Goal: Task Accomplishment & Management: Manage account settings

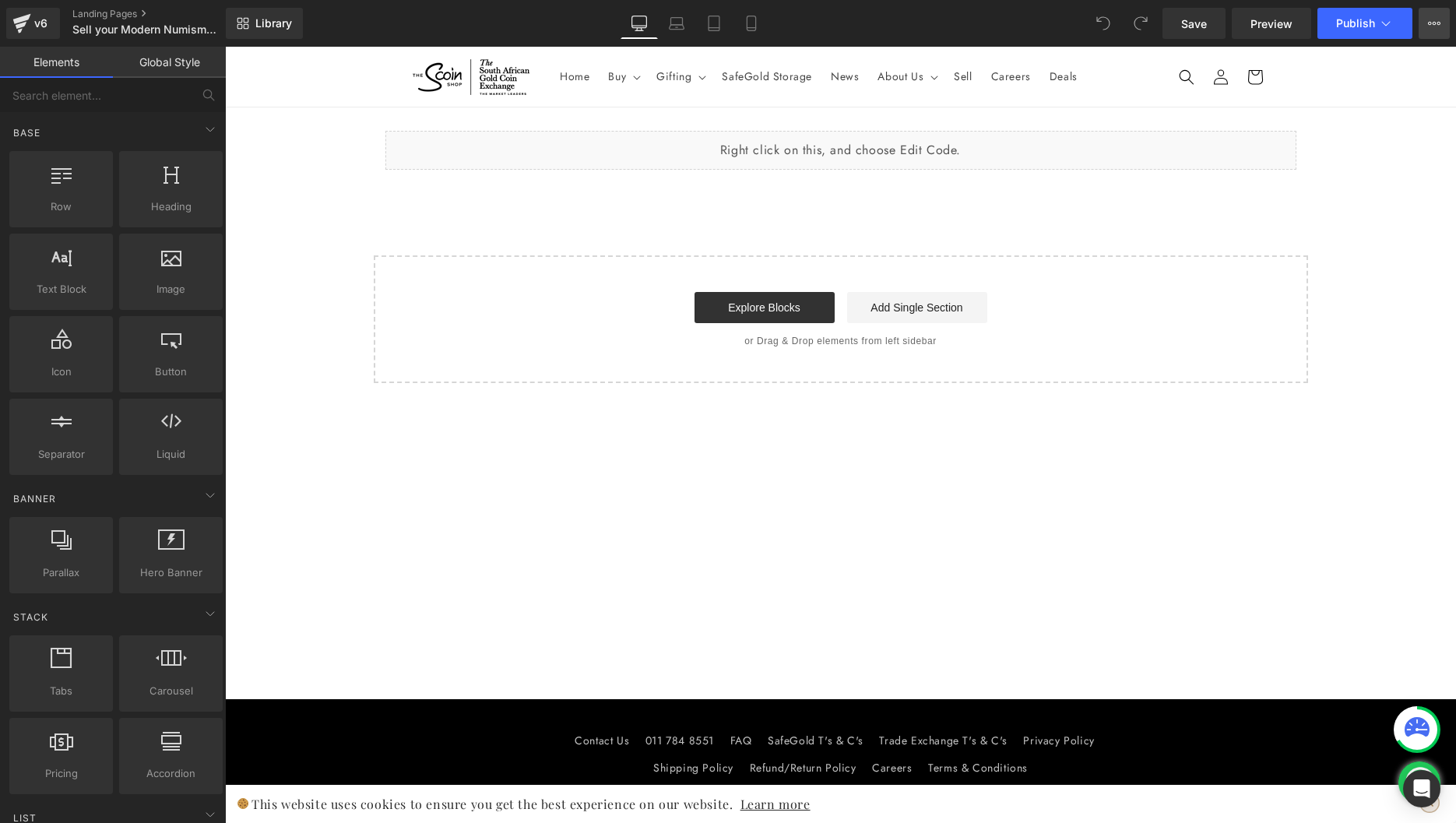
click at [1434, 22] on icon at bounding box center [1434, 23] width 4 height 3
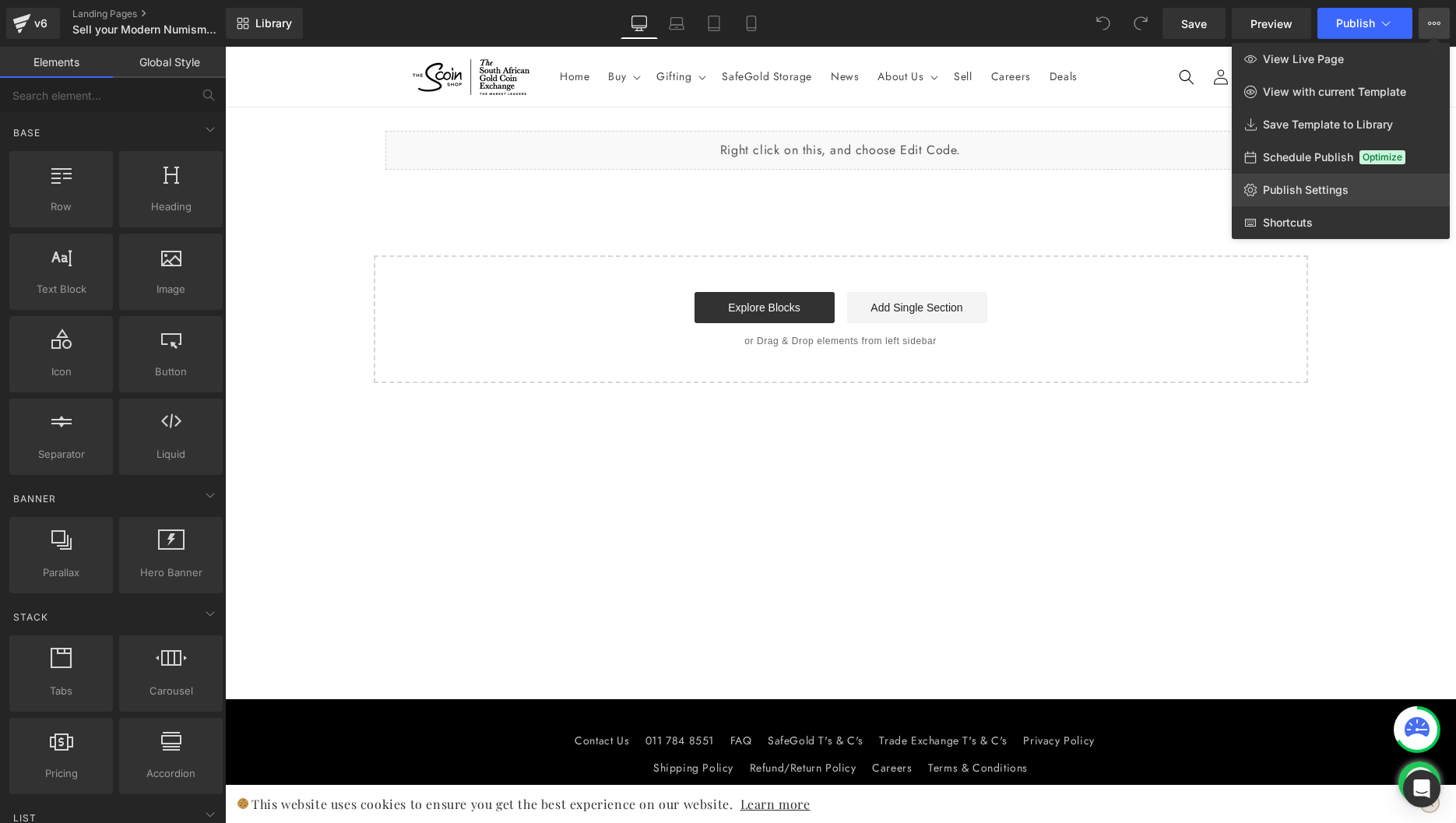
click at [1312, 183] on span "Publish Settings" at bounding box center [1304, 189] width 85 height 14
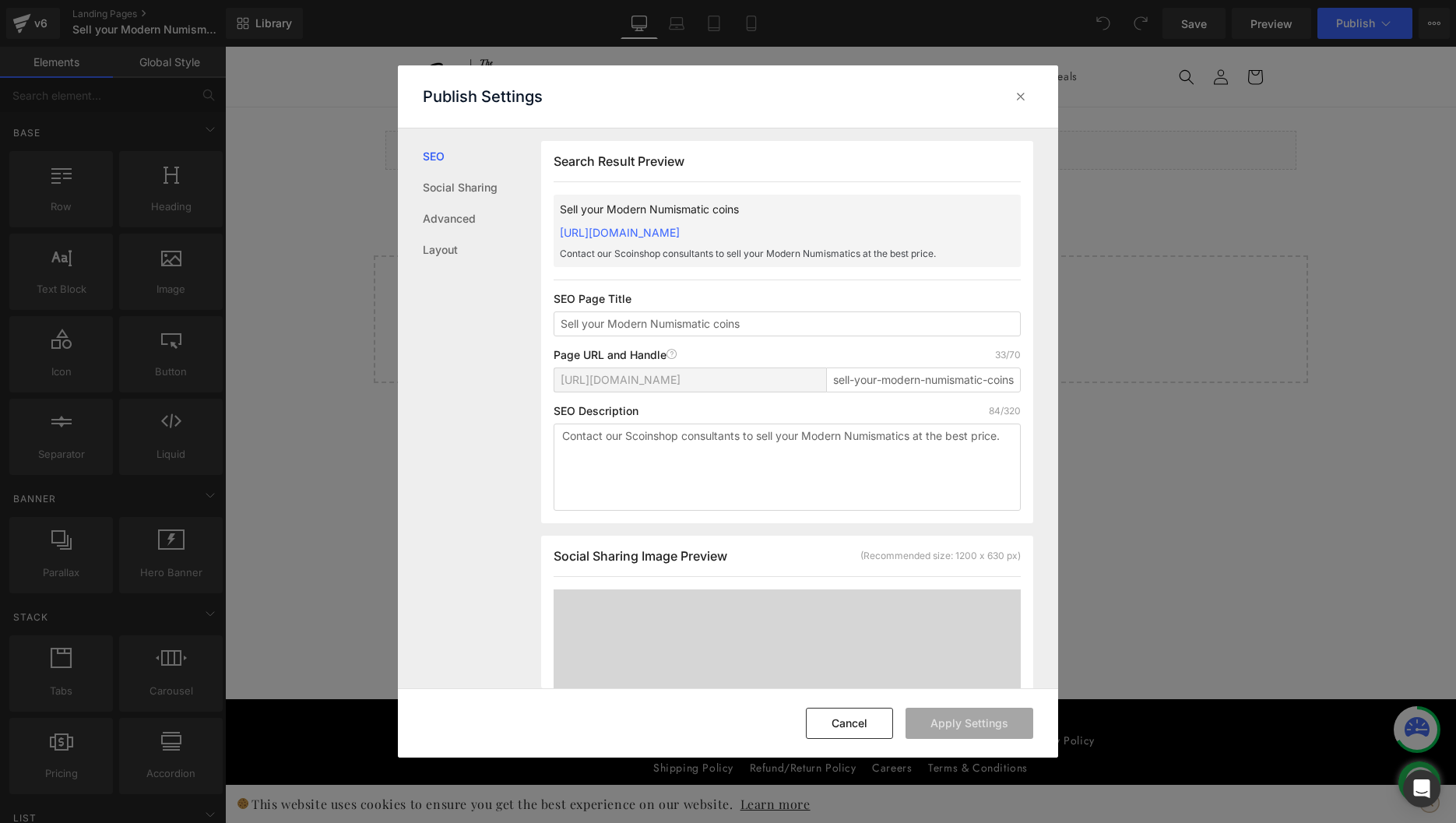
scroll to position [1, 0]
click at [582, 327] on input "Sell your Modern Numismatic coins" at bounding box center [787, 323] width 467 height 25
click at [716, 319] on input "Sell Your Modern Numismatic coins" at bounding box center [787, 323] width 467 height 25
type input "Sell Your Modern Numismatic Coins"
click at [876, 387] on input "sell-your-modern-numismatic-coins" at bounding box center [923, 379] width 195 height 25
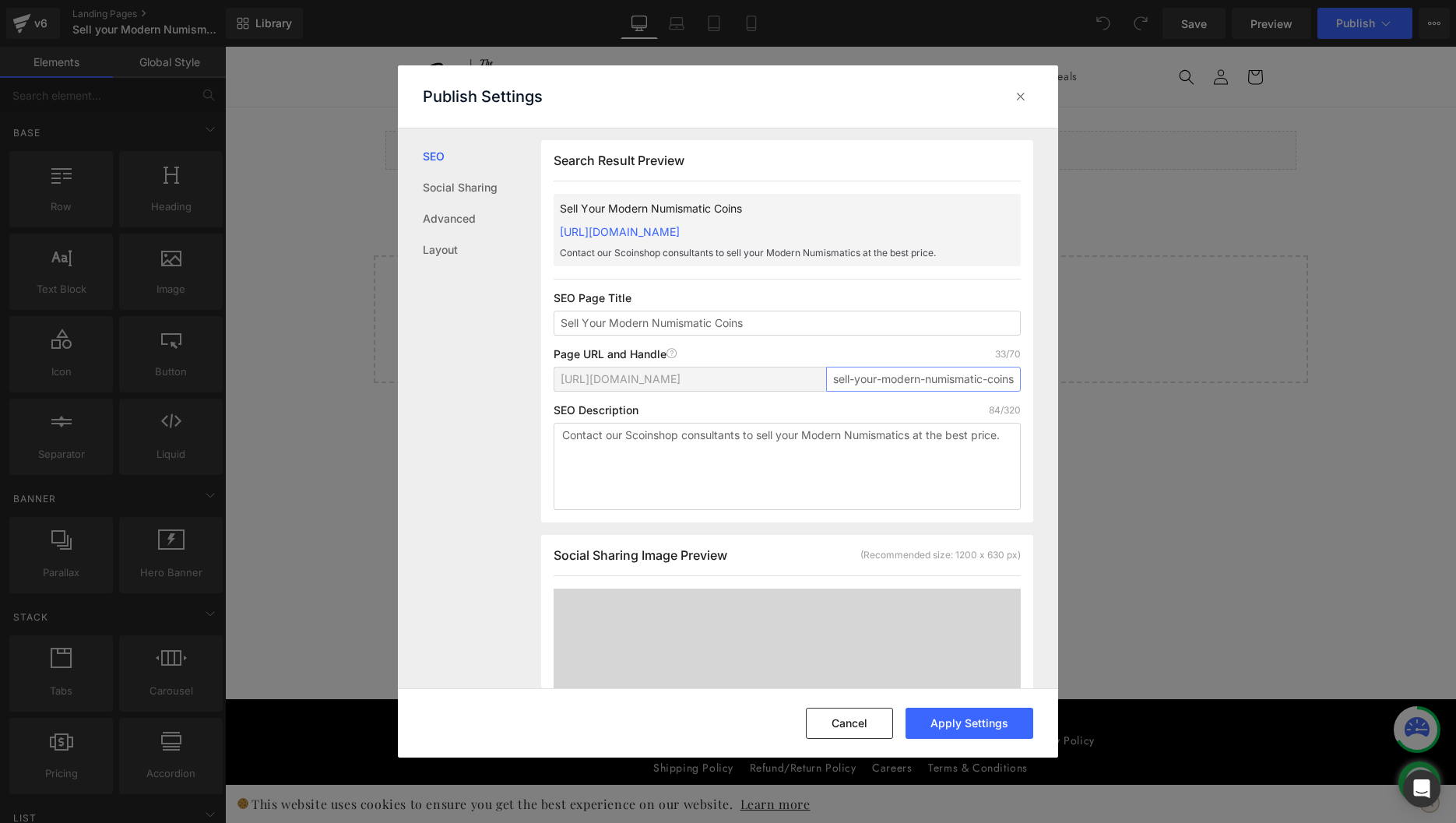
paste input "modern-numismatic"
type input "sell-your-modern-numismatic-coins"
click at [909, 498] on textarea "Contact our Scoinshop consultants to sell your Modern Numismatics at the best p…" at bounding box center [787, 466] width 467 height 87
click at [922, 374] on input "sell-your-modern-numismatic-coins" at bounding box center [923, 379] width 195 height 25
click at [862, 743] on div "Cancel Apply Settings" at bounding box center [728, 722] width 660 height 69
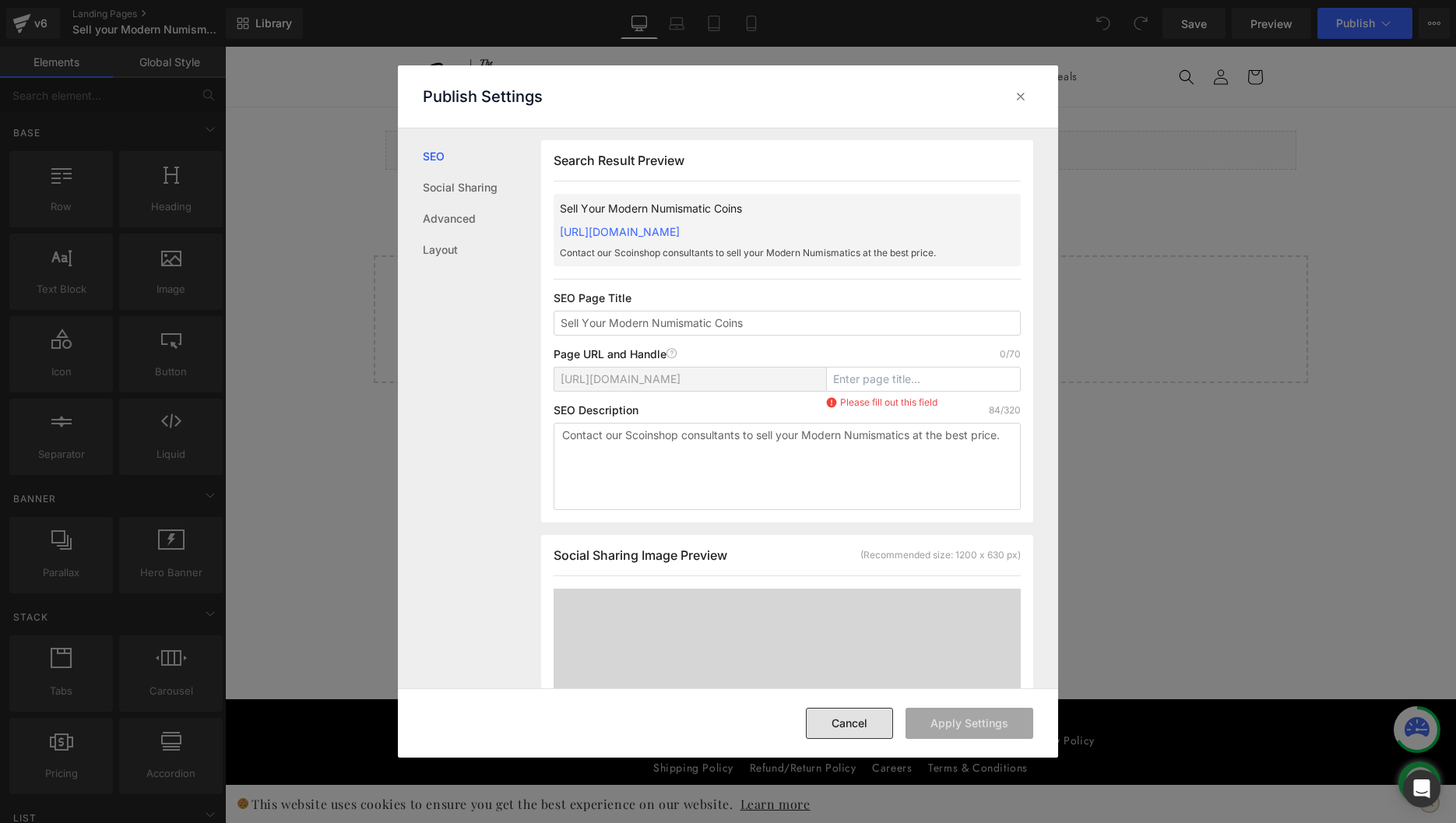
click at [850, 733] on button "Cancel" at bounding box center [849, 723] width 87 height 31
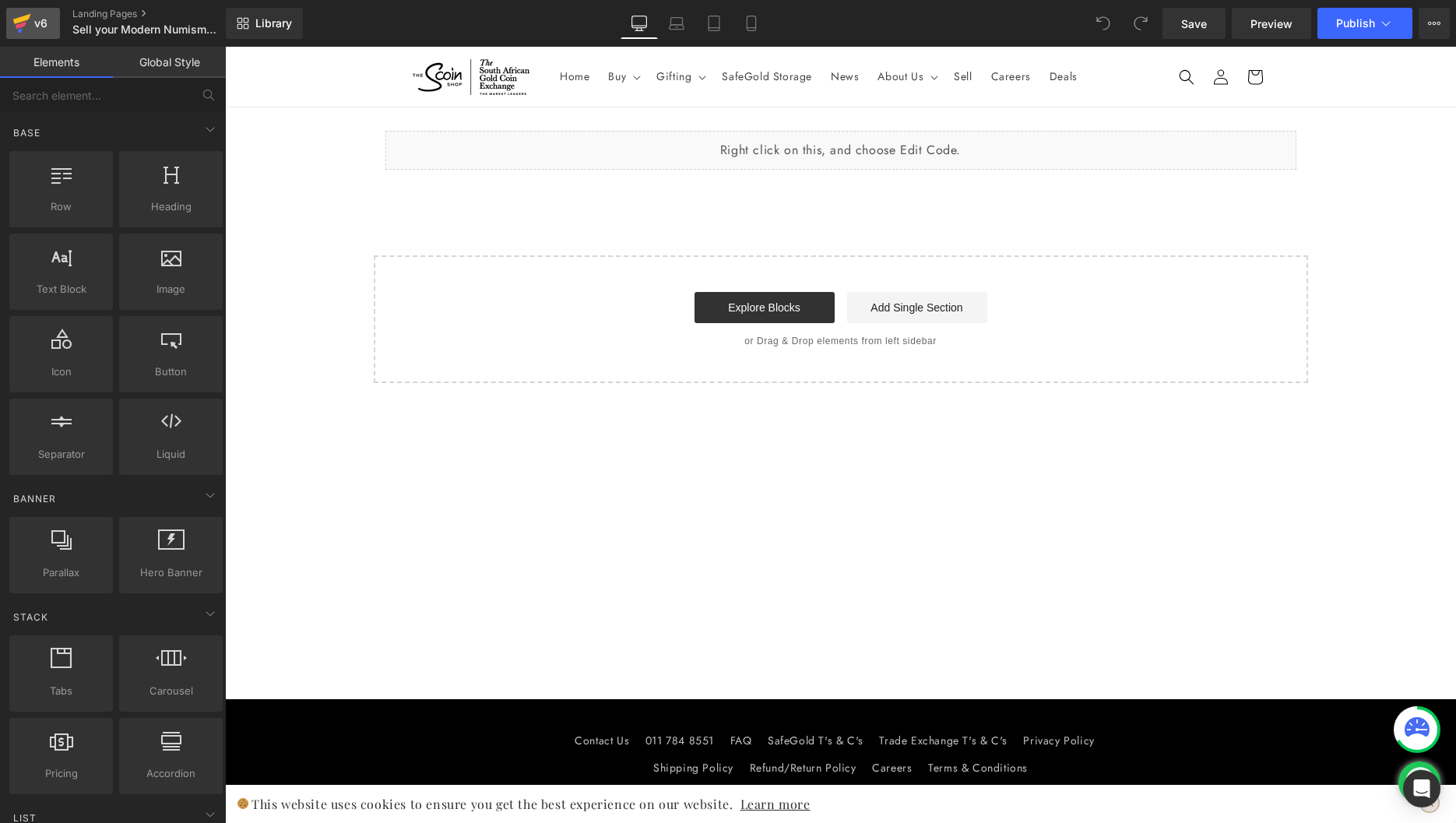
click at [29, 30] on icon at bounding box center [22, 23] width 19 height 39
click at [1428, 21] on icon at bounding box center [1434, 23] width 12 height 12
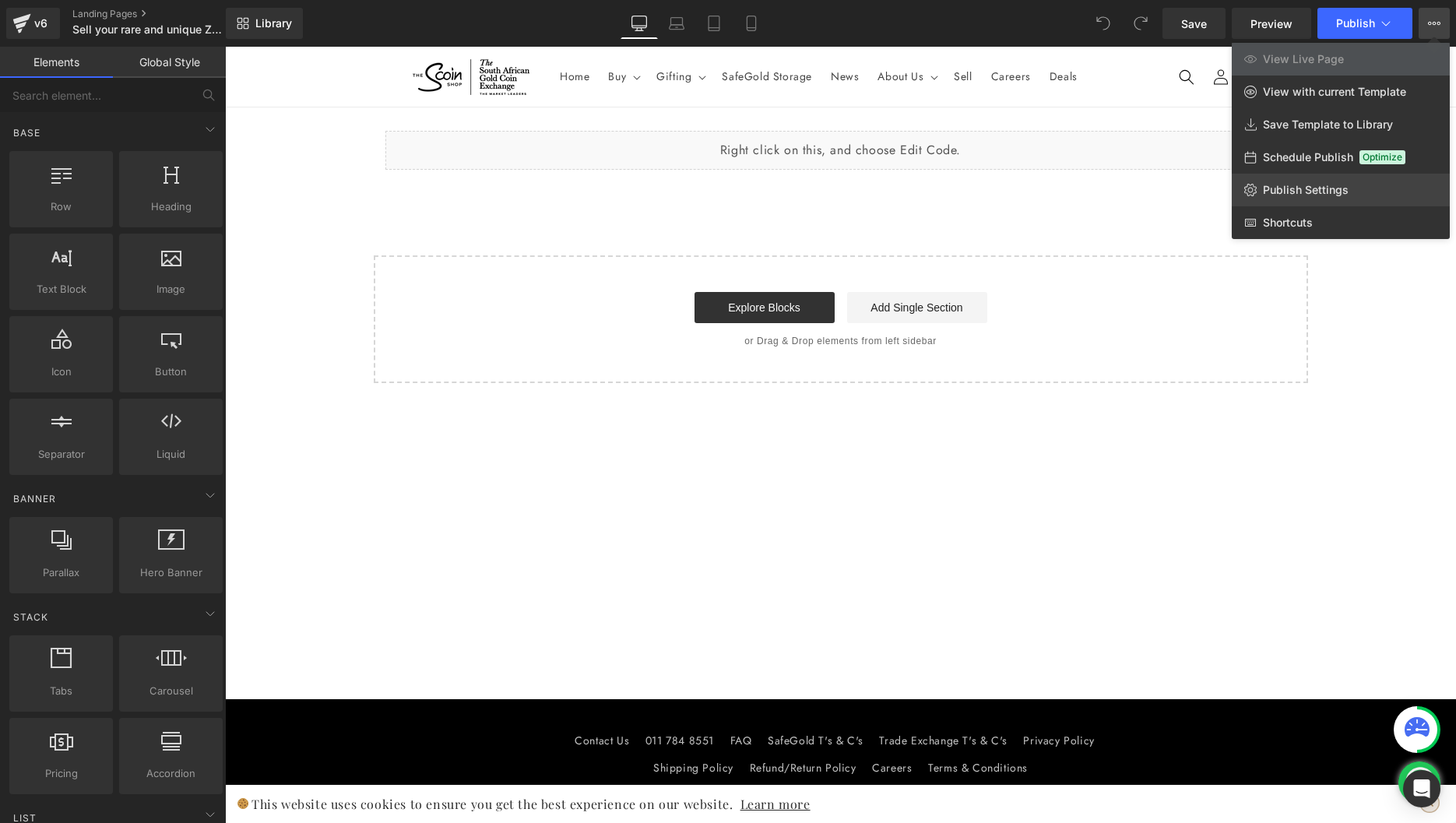
click at [1279, 188] on span "Publish Settings" at bounding box center [1304, 189] width 85 height 14
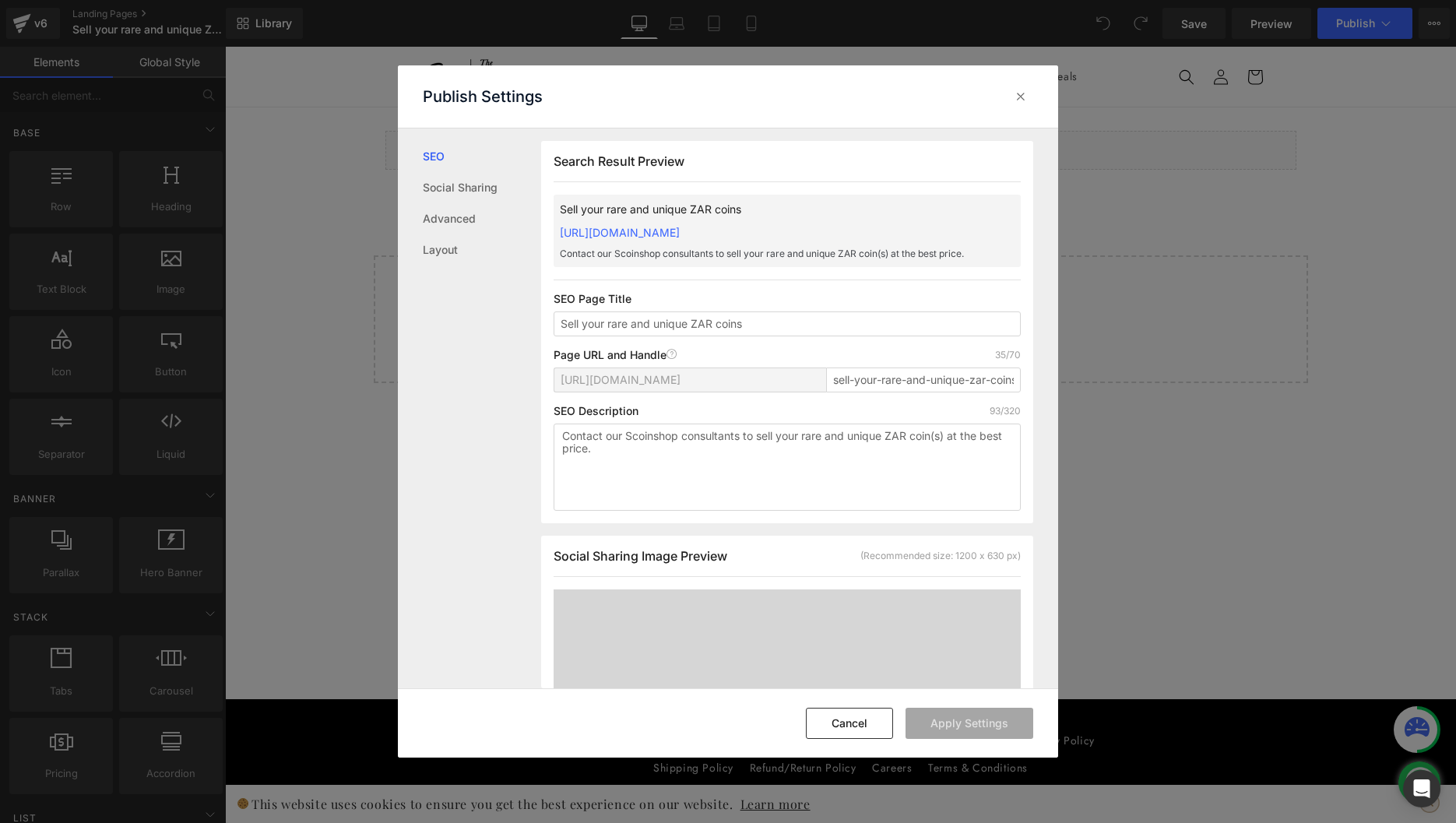
scroll to position [1, 0]
click at [944, 389] on input "sell-your-rare-and-unique-zar-coins" at bounding box center [923, 379] width 195 height 25
click at [813, 463] on textarea "Contact our Scoinshop consultants to sell your rare and unique ZAR coin(s) at t…" at bounding box center [787, 466] width 467 height 87
click at [859, 727] on button "Cancel" at bounding box center [849, 723] width 87 height 31
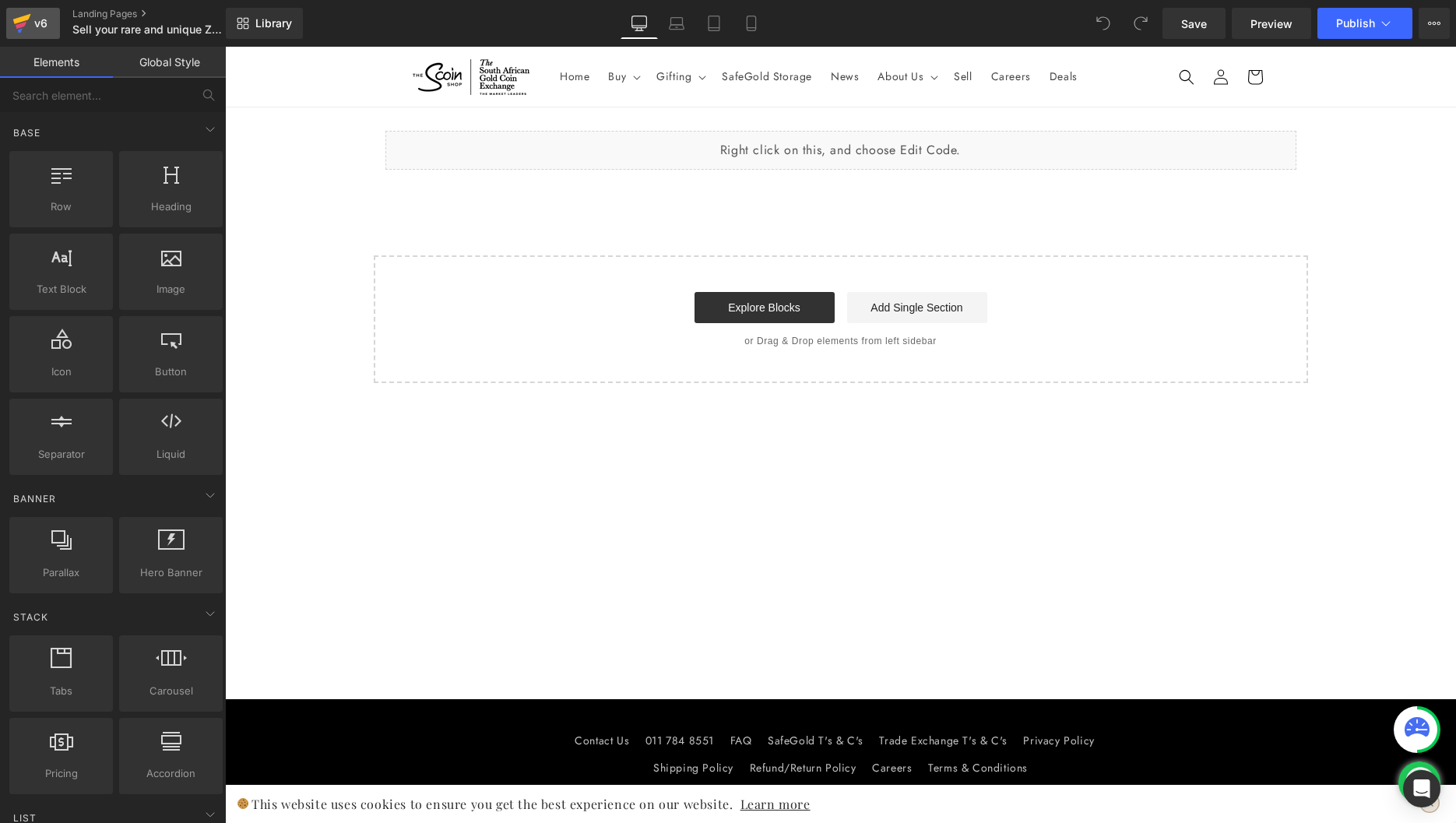
click at [26, 23] on icon at bounding box center [22, 23] width 19 height 39
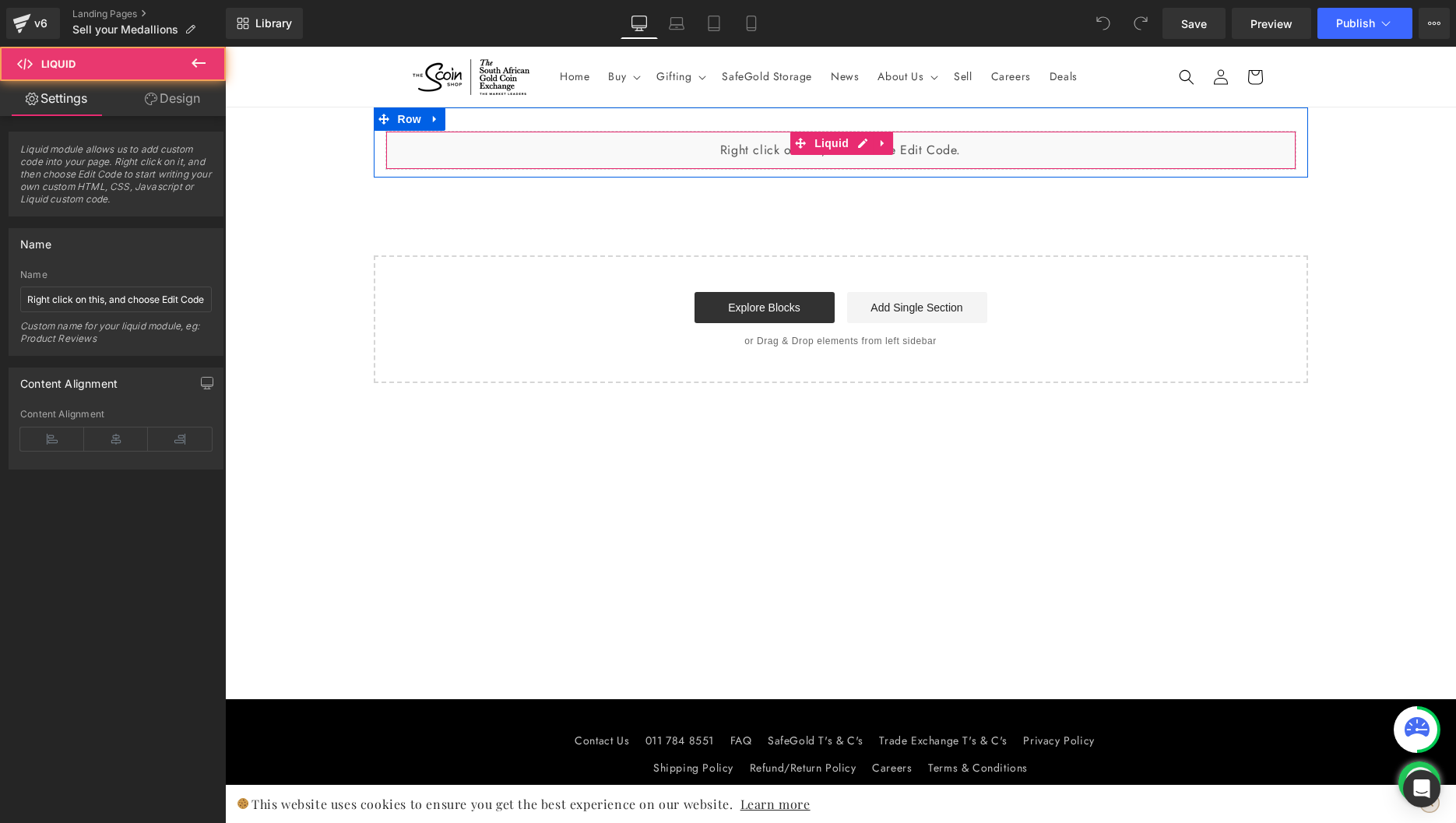
click at [1004, 151] on div "Liquid" at bounding box center [841, 150] width 911 height 39
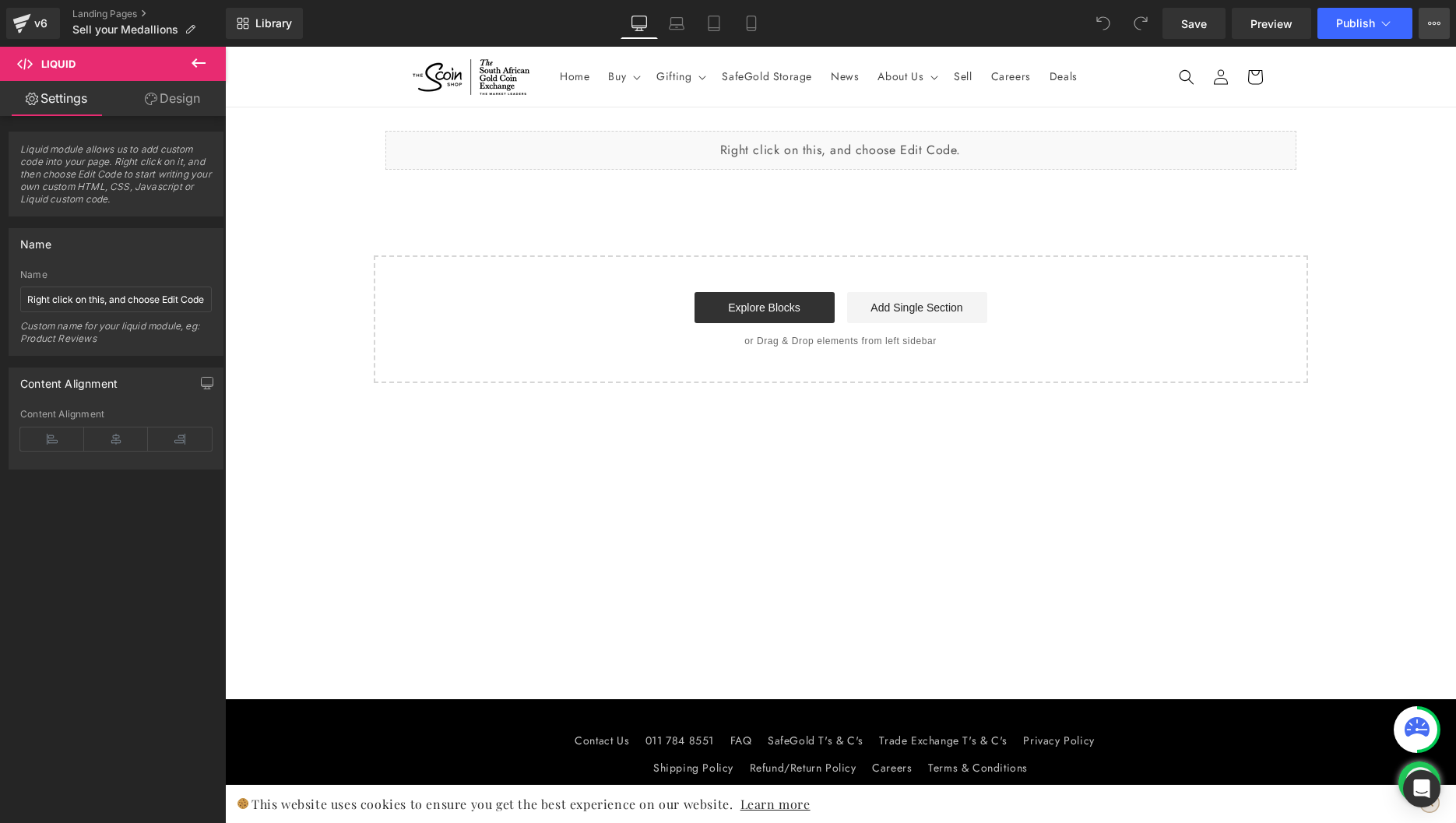
click at [1424, 22] on button "View Live Page View with current Template Save Template to Library Schedule Pub…" at bounding box center [1434, 23] width 31 height 31
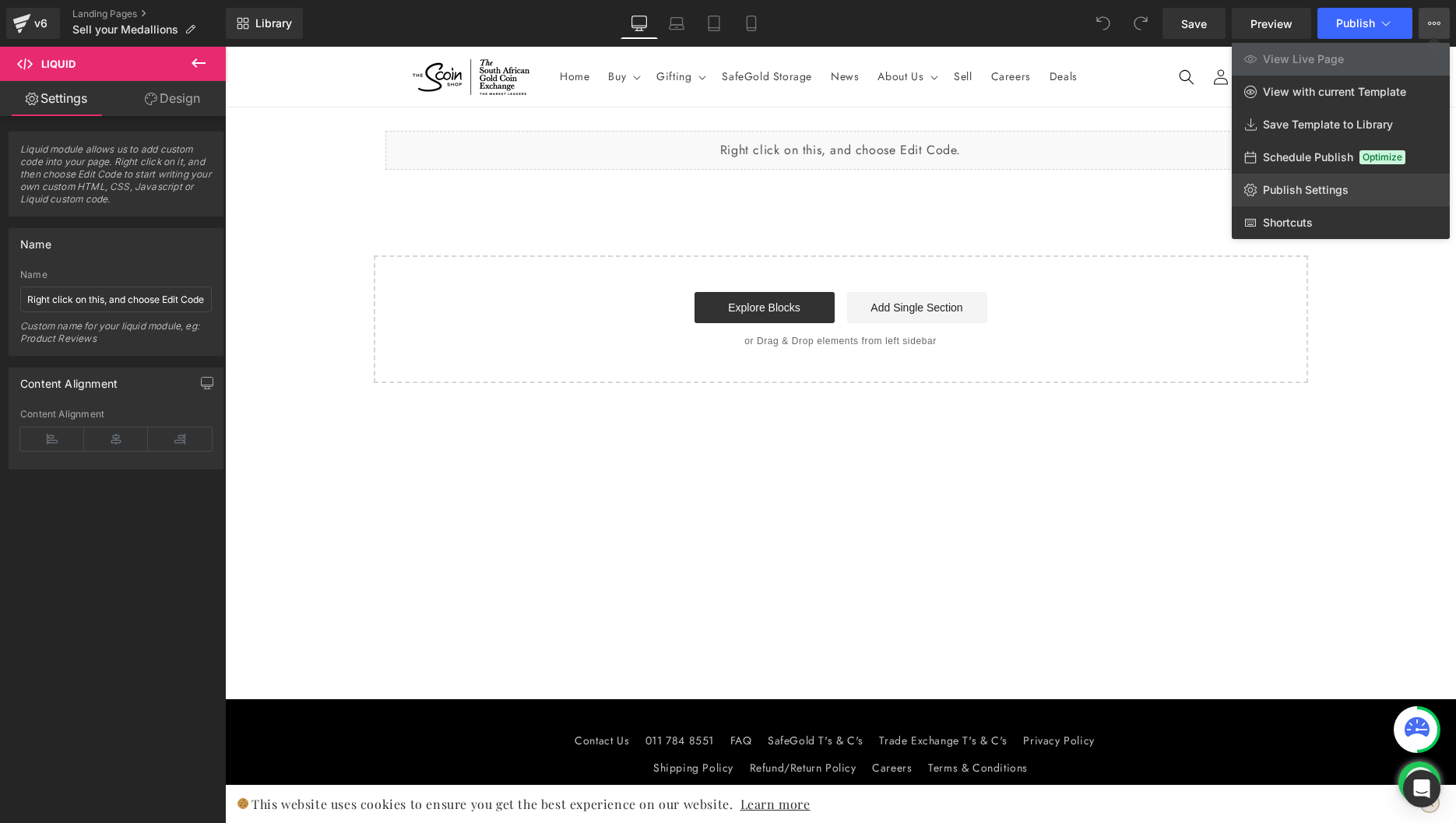
click at [1345, 186] on span "Publish Settings" at bounding box center [1304, 189] width 85 height 14
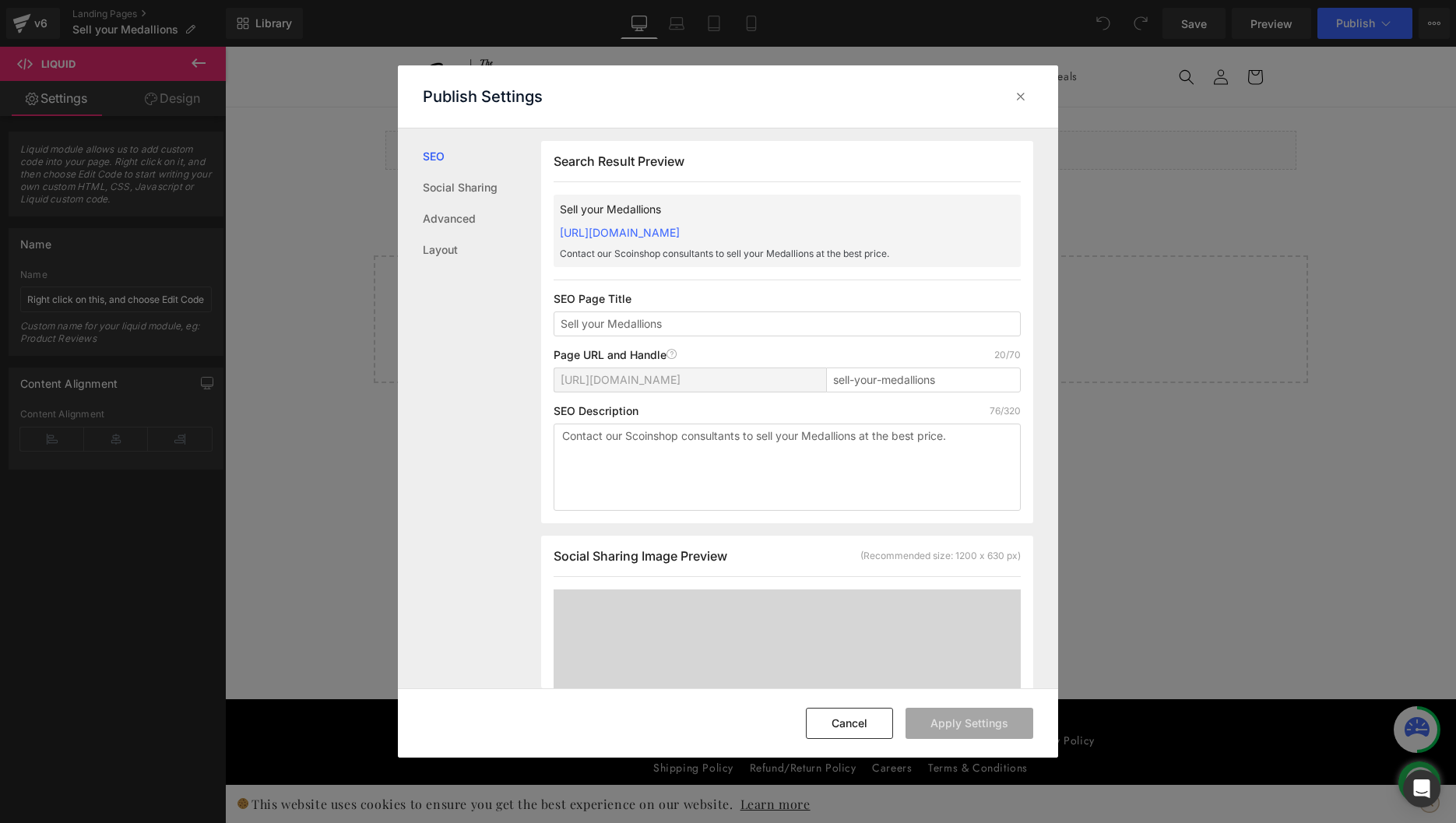
scroll to position [1, 0]
drag, startPoint x: 950, startPoint y: 378, endPoint x: 740, endPoint y: 378, distance: 210.0
click at [740, 378] on div "[URL][DOMAIN_NAME] sell-your-medallions" at bounding box center [787, 385] width 467 height 37
click at [1024, 90] on icon at bounding box center [1020, 96] width 15 height 15
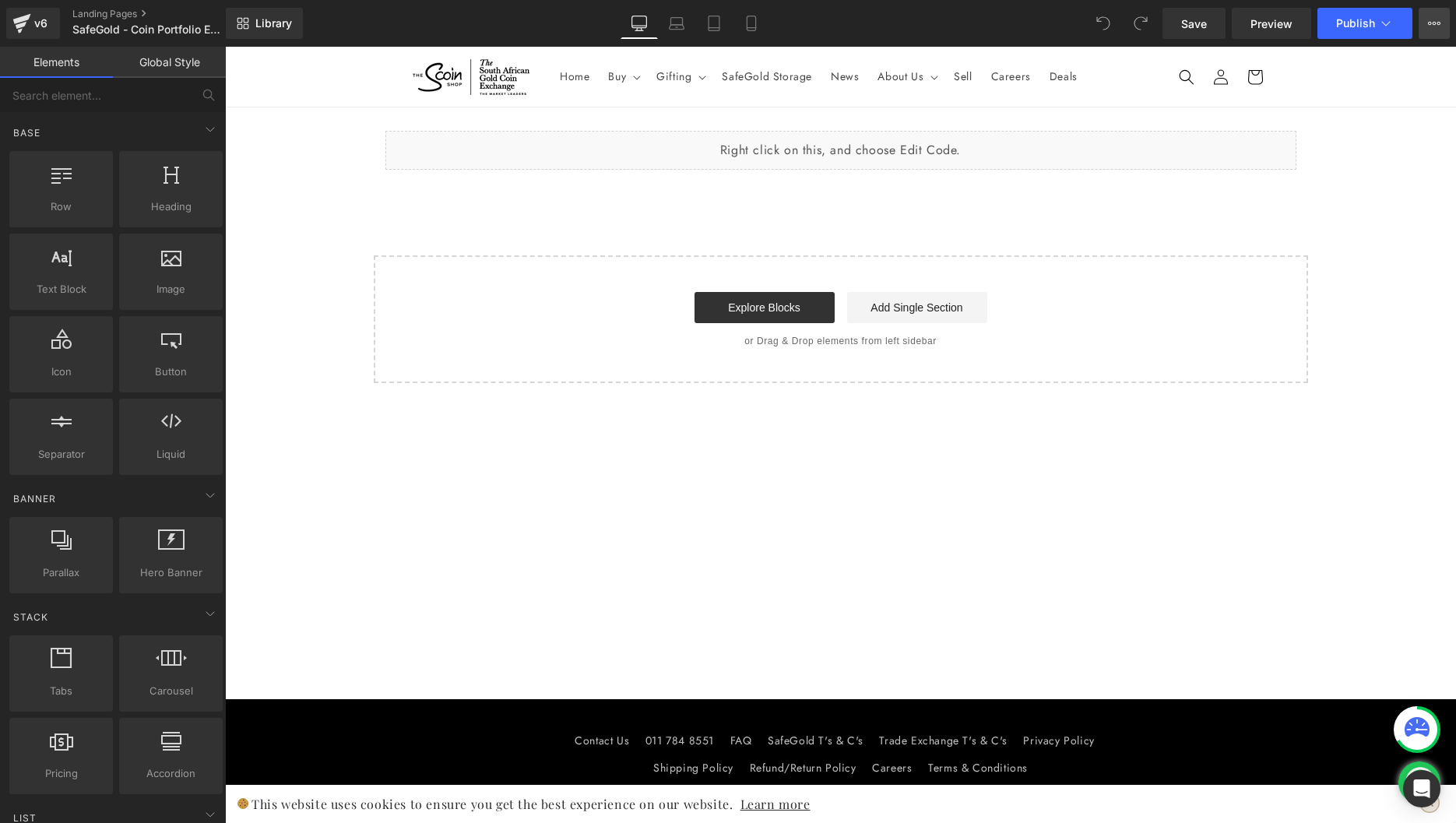
click at [1434, 8] on button "View Live Page View with current Template Save Template to Library Schedule Pub…" at bounding box center [1434, 23] width 31 height 31
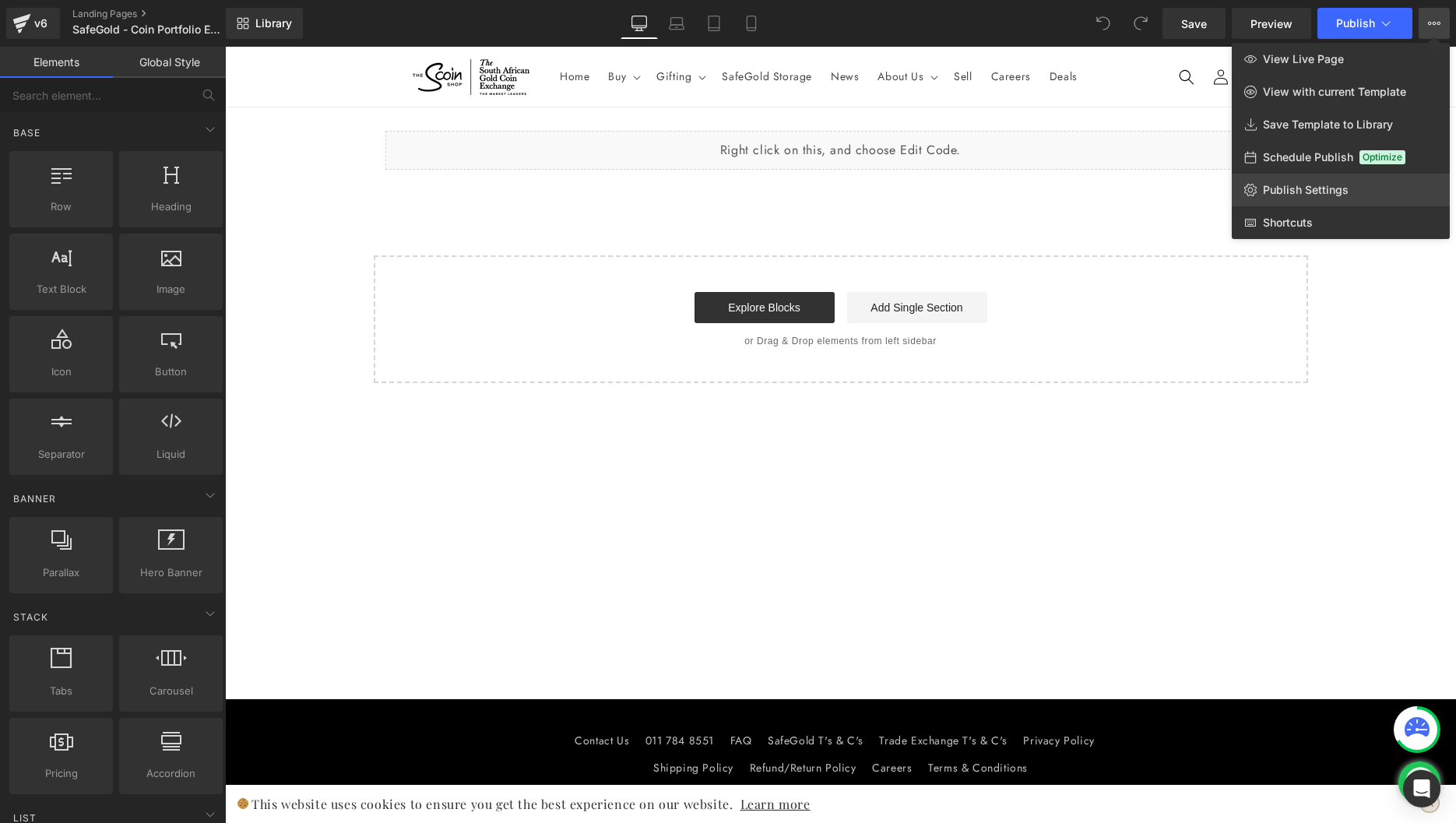
click at [1318, 203] on link "Publish Settings" at bounding box center [1340, 190] width 218 height 33
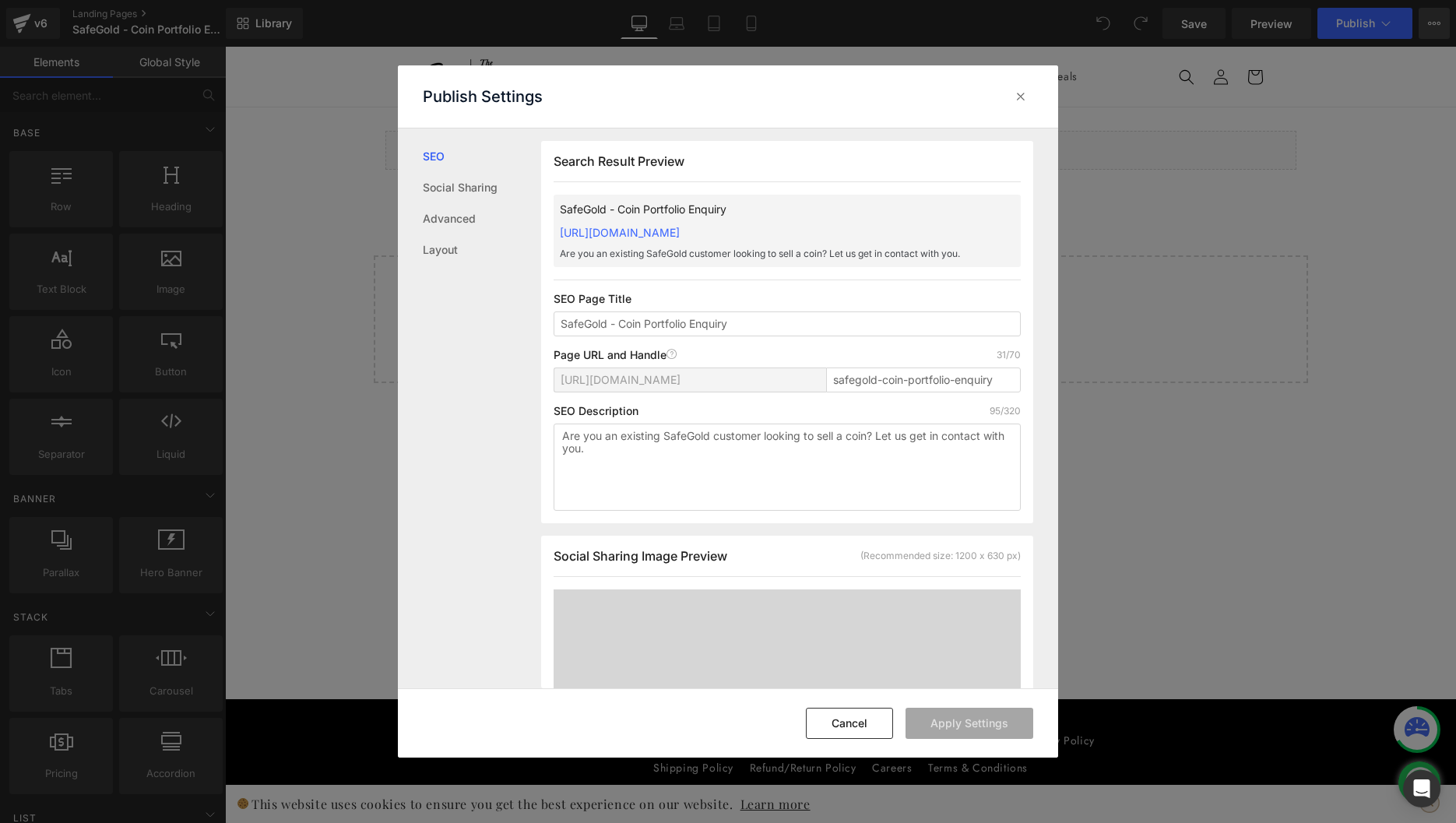
scroll to position [1, 0]
click at [948, 385] on input "safegold-coin-portfolio-enquiry" at bounding box center [923, 379] width 195 height 25
click at [657, 319] on input "SafeGold - Coin Portfolio Enquiry" at bounding box center [787, 323] width 467 height 25
click at [0, 0] on div "Publish Settings" at bounding box center [0, 0] width 0 height 0
click at [1026, 106] on div at bounding box center [1020, 96] width 25 height 25
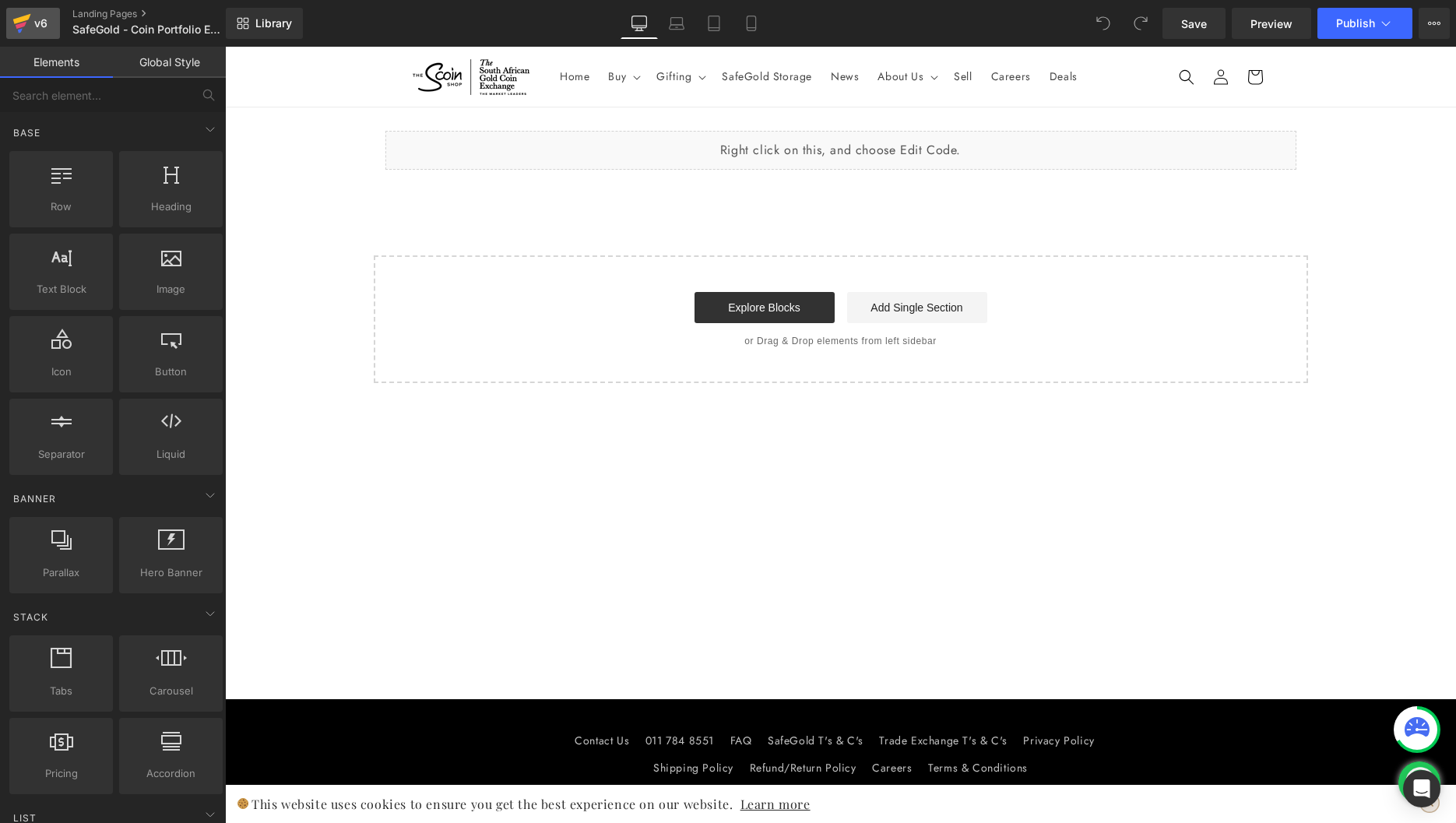
click at [12, 31] on link "v6" at bounding box center [33, 23] width 53 height 31
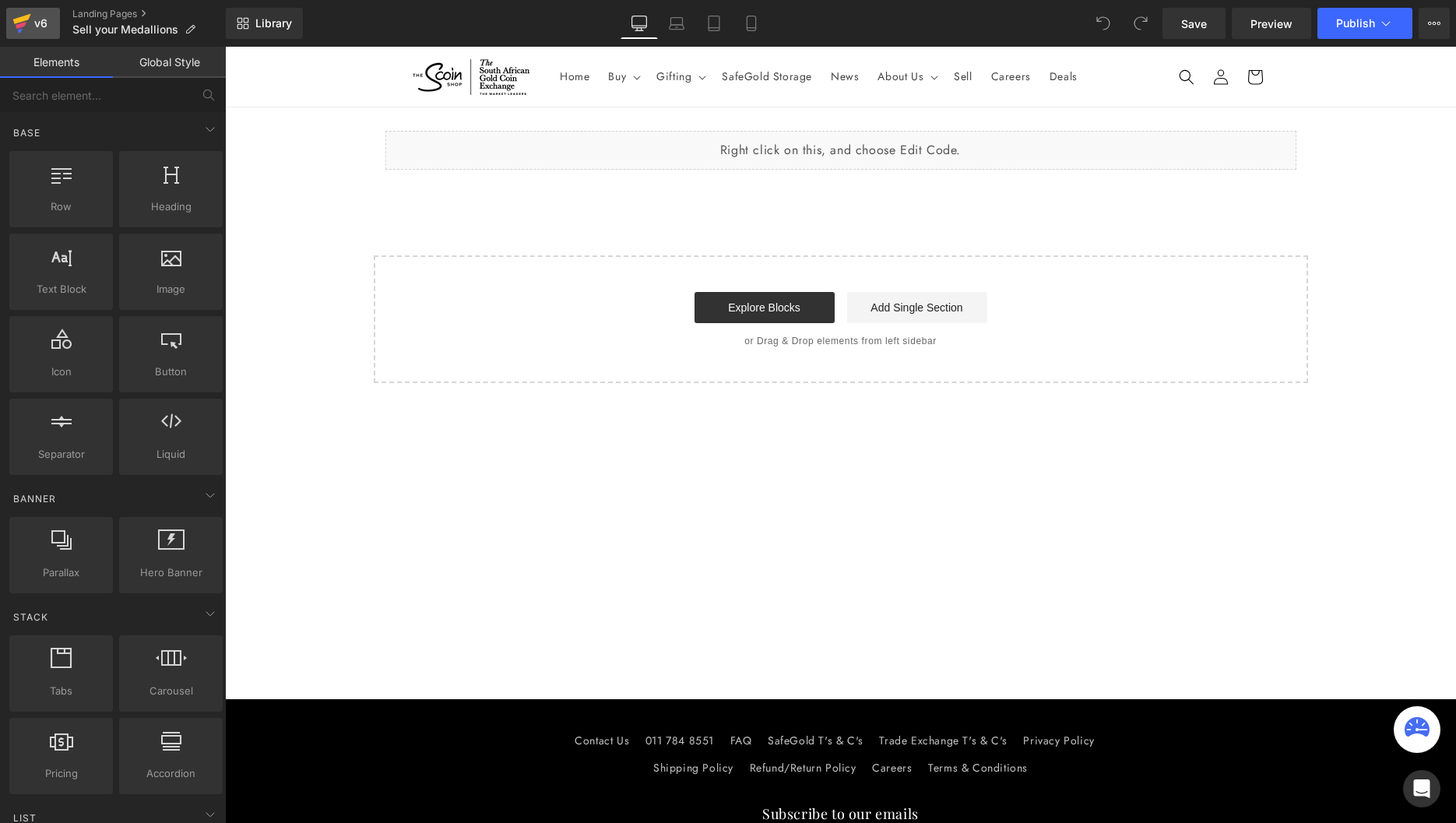
click at [34, 20] on div "v6" at bounding box center [40, 23] width 20 height 21
